Goal: Find contact information: Find contact information

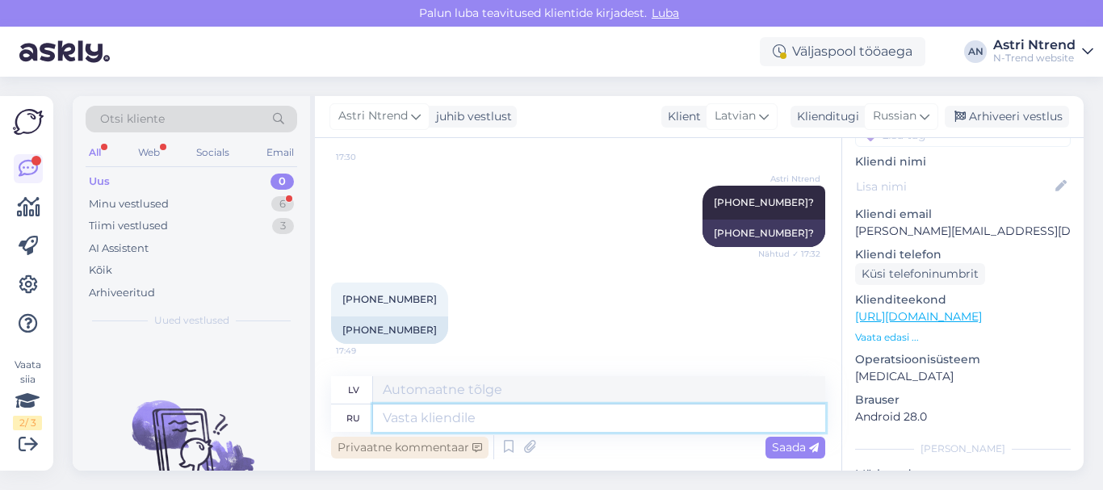
scroll to position [965, 0]
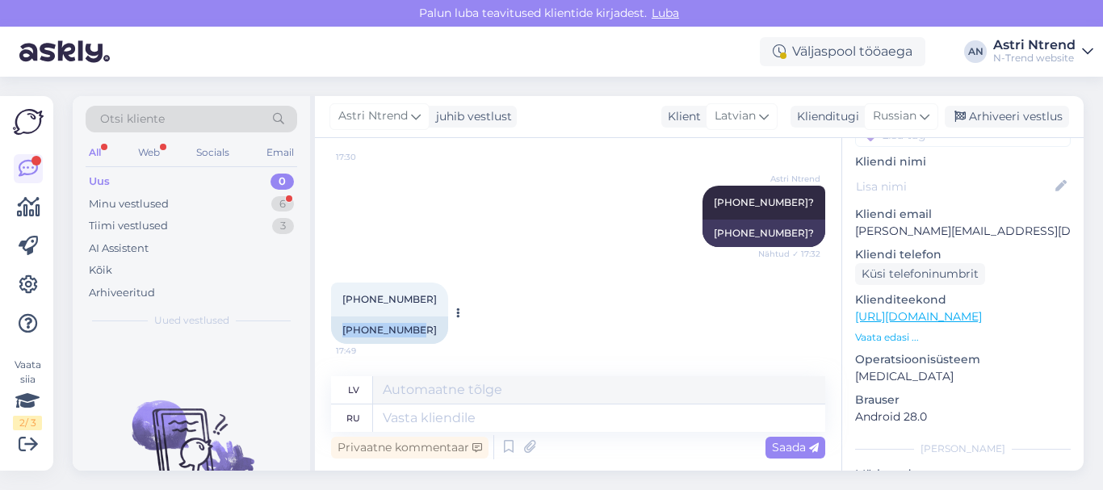
drag, startPoint x: 338, startPoint y: 321, endPoint x: 410, endPoint y: 324, distance: 71.9
click at [410, 324] on div "[PHONE_NUMBER]" at bounding box center [389, 329] width 117 height 27
copy div "[PHONE_NUMBER]"
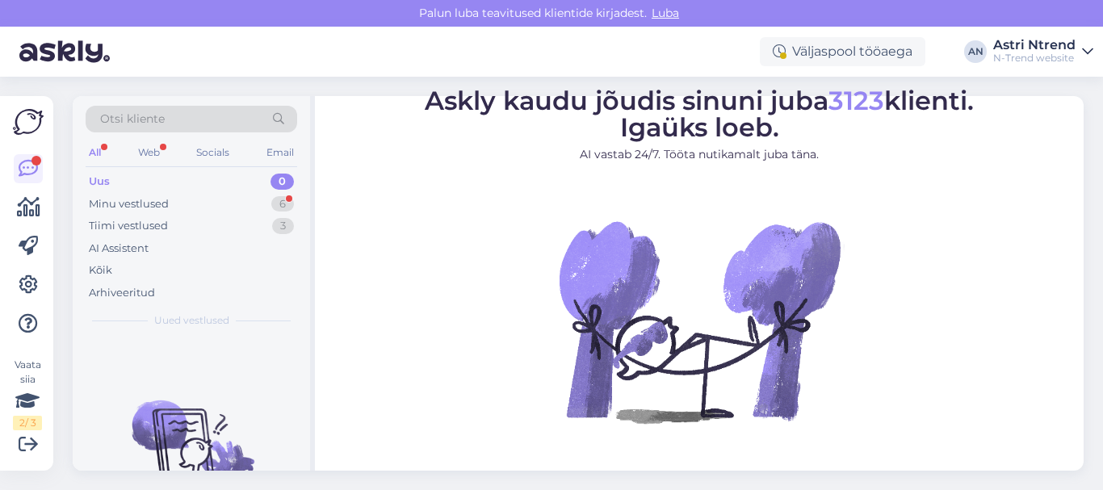
click at [132, 175] on div "Uus 0" at bounding box center [192, 181] width 212 height 23
click at [121, 195] on div "Minu vestlused 6" at bounding box center [192, 204] width 212 height 23
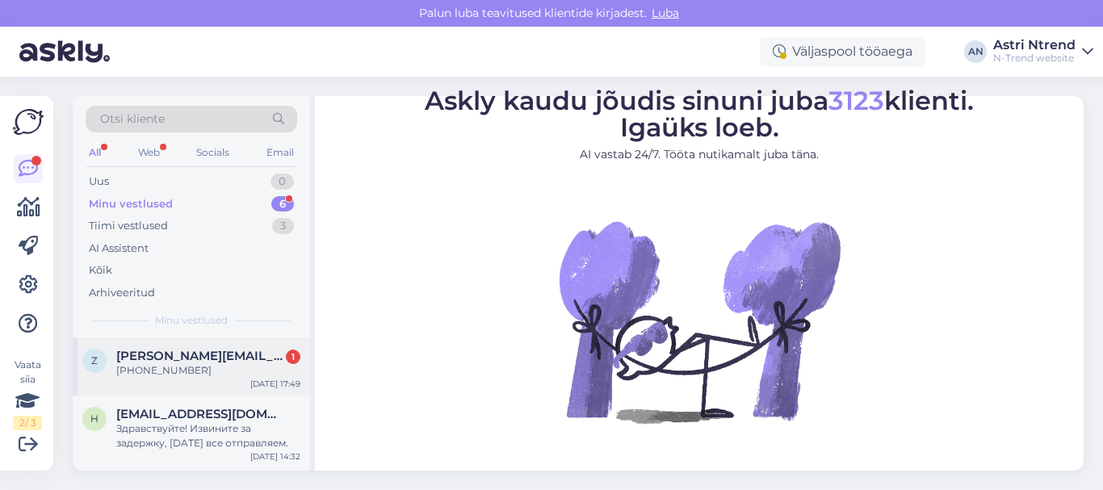
click at [179, 365] on div "[PHONE_NUMBER]" at bounding box center [208, 370] width 184 height 15
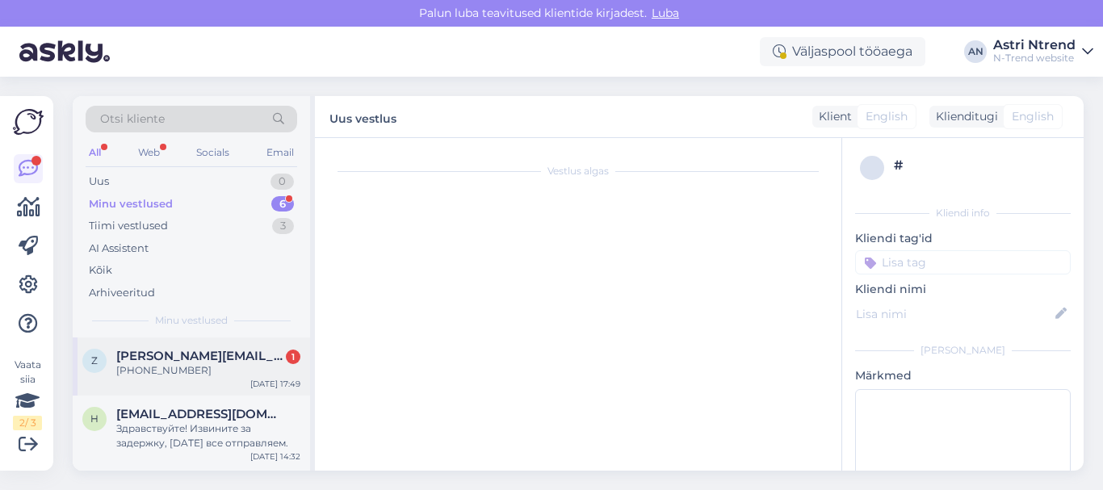
scroll to position [965, 0]
